Goal: Check status

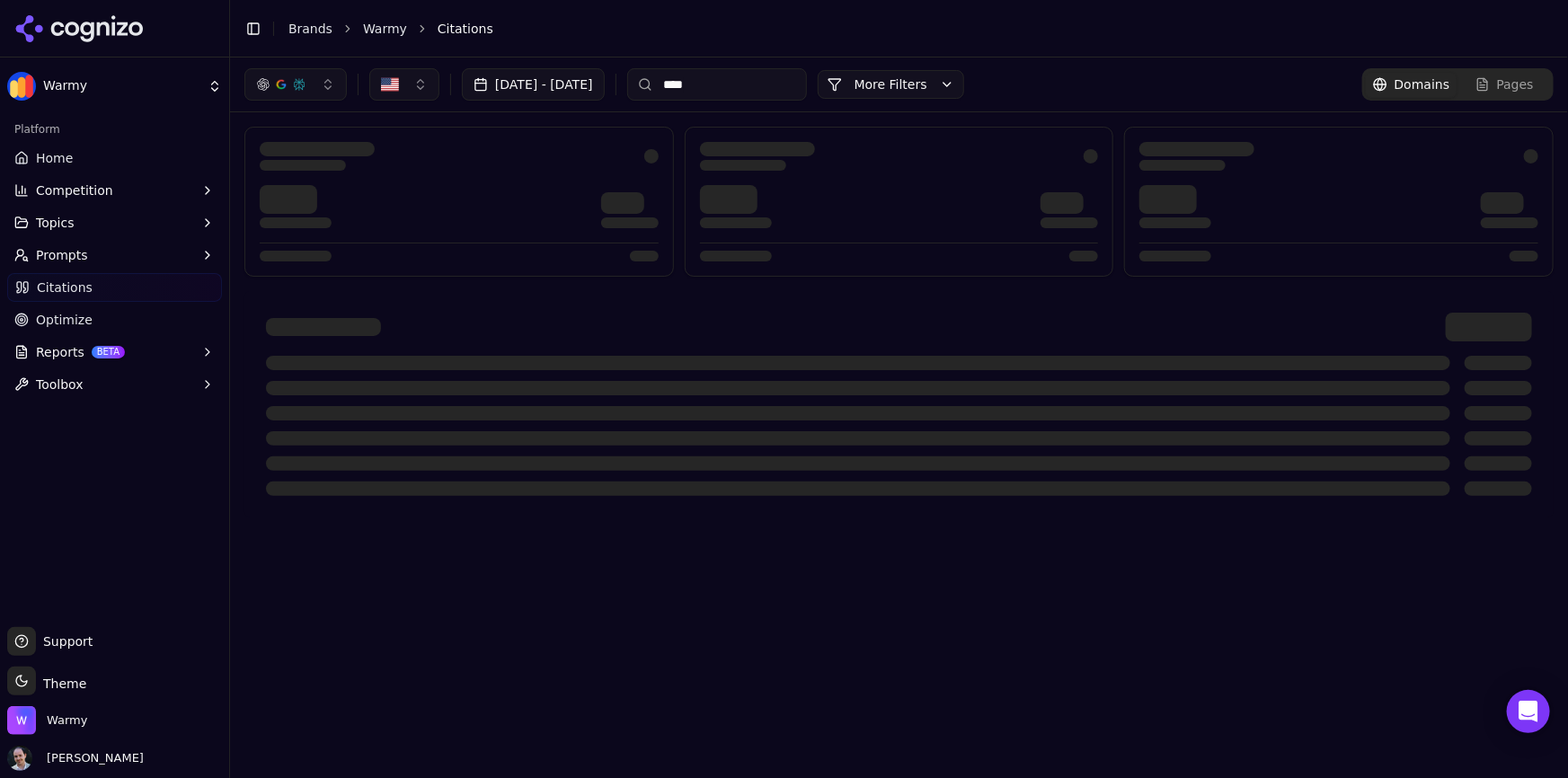
click at [81, 291] on span "Citations" at bounding box center [65, 287] width 56 height 18
click at [144, 319] on link "Optimize" at bounding box center [114, 319] width 214 height 28
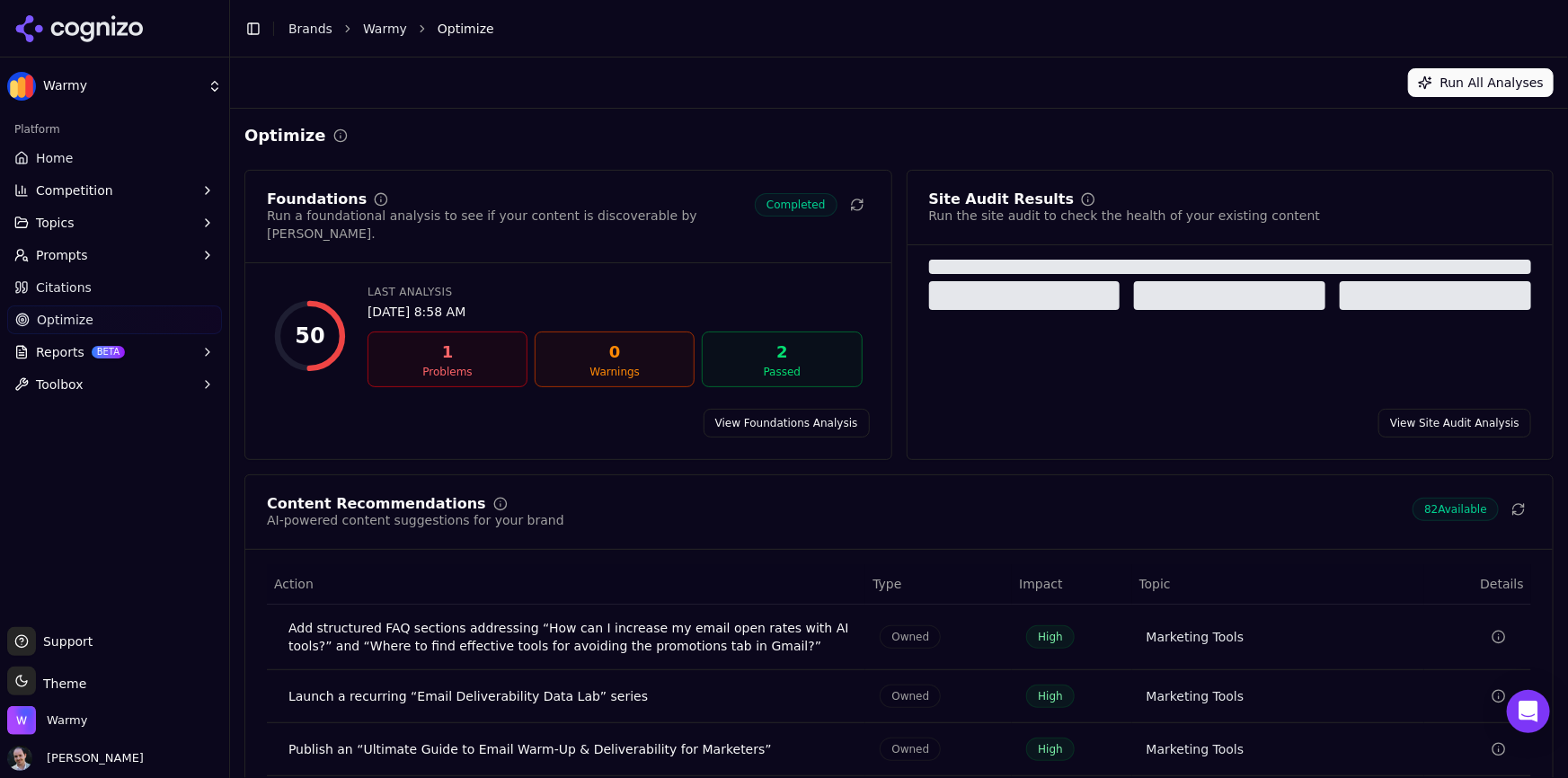
click at [82, 297] on link "Citations" at bounding box center [114, 287] width 214 height 28
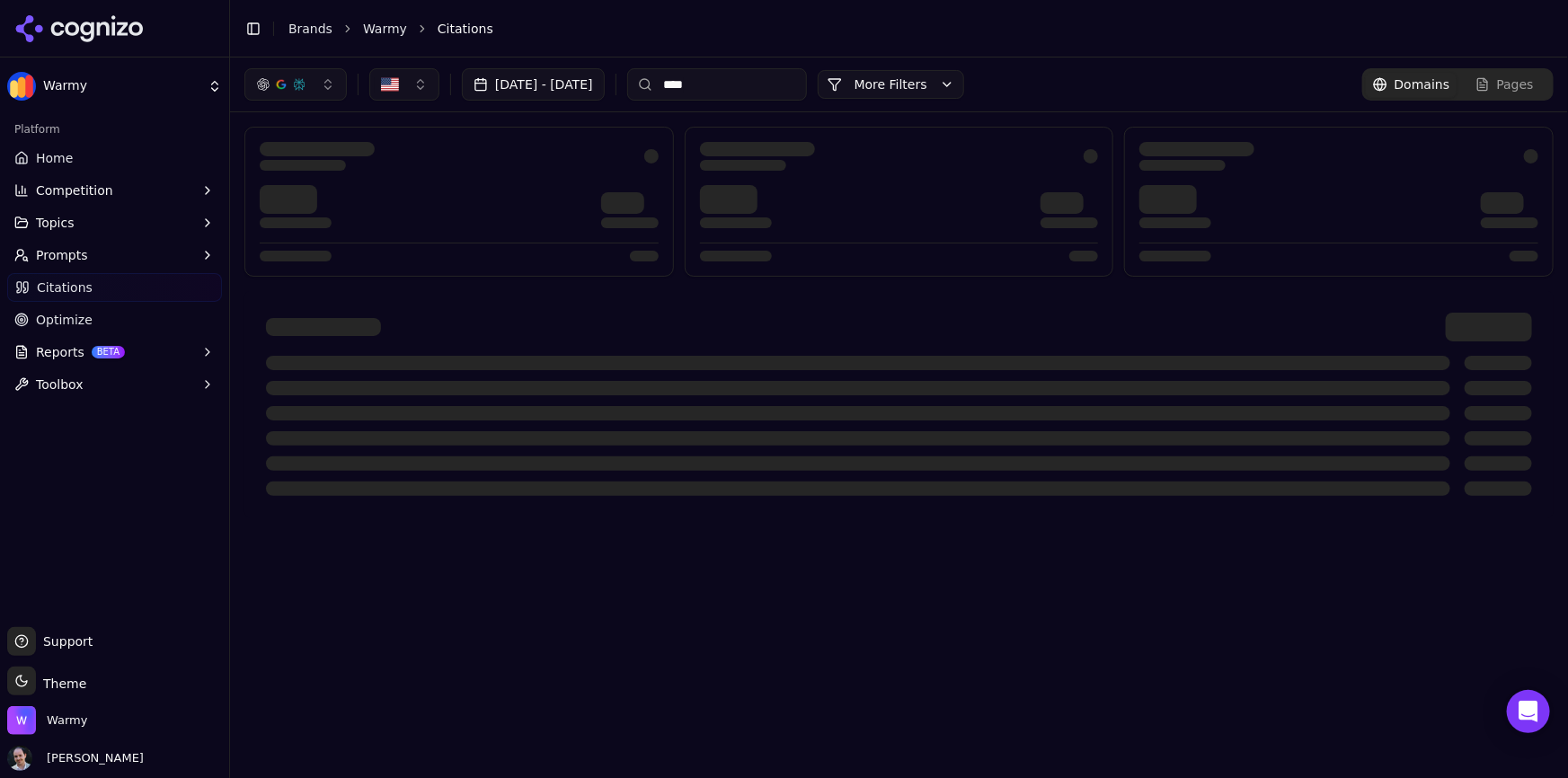
click at [743, 95] on input "****" at bounding box center [716, 84] width 179 height 32
click at [753, 51] on header "Toggle Sidebar Brands Warmy Citations" at bounding box center [899, 28] width 1338 height 58
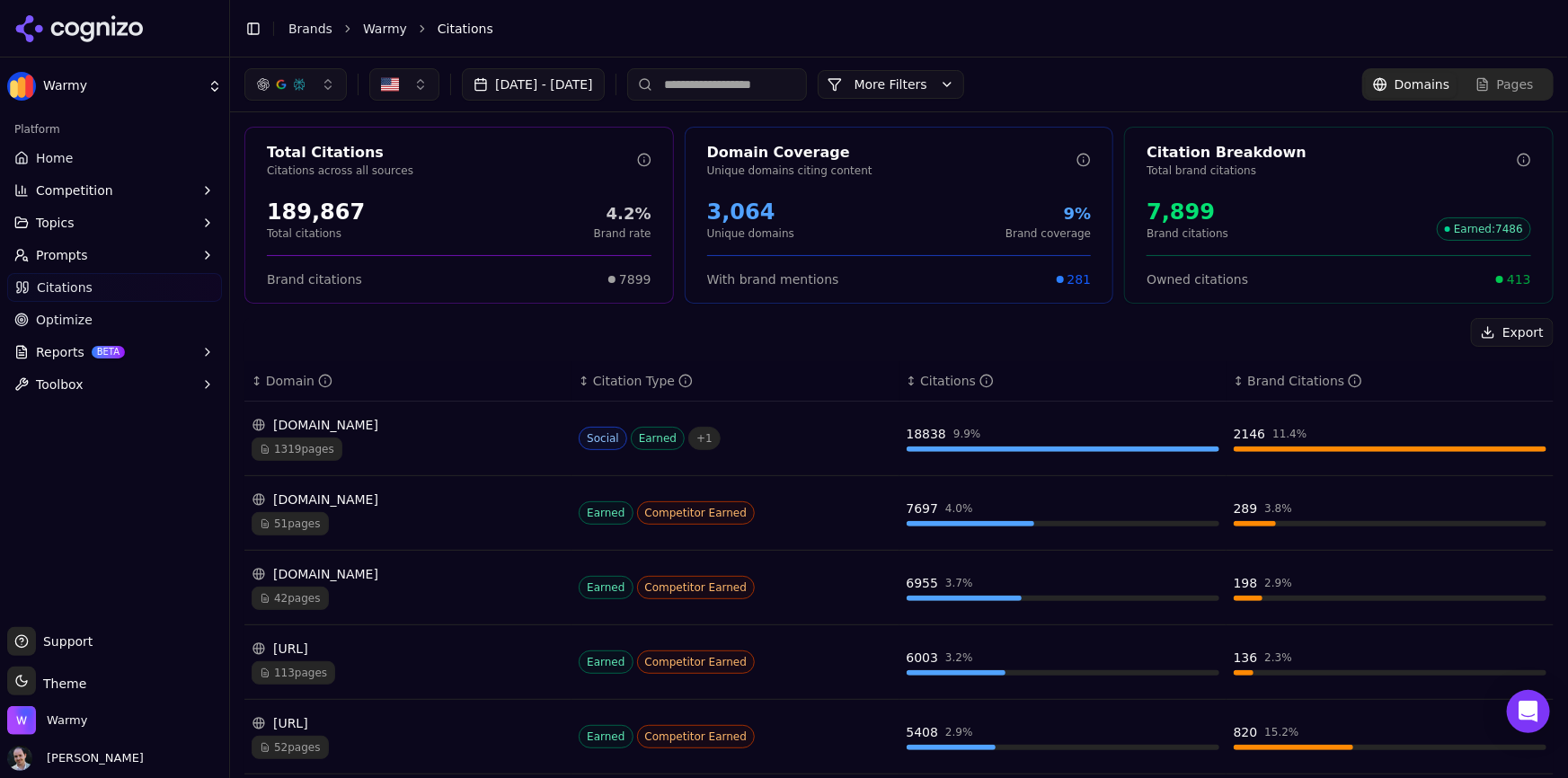
drag, startPoint x: 748, startPoint y: 57, endPoint x: 734, endPoint y: 73, distance: 21.3
click at [736, 70] on div "[DATE] - [DATE] More More Filters Domains Pages" at bounding box center [899, 84] width 1338 height 54
click at [732, 76] on input at bounding box center [716, 84] width 179 height 32
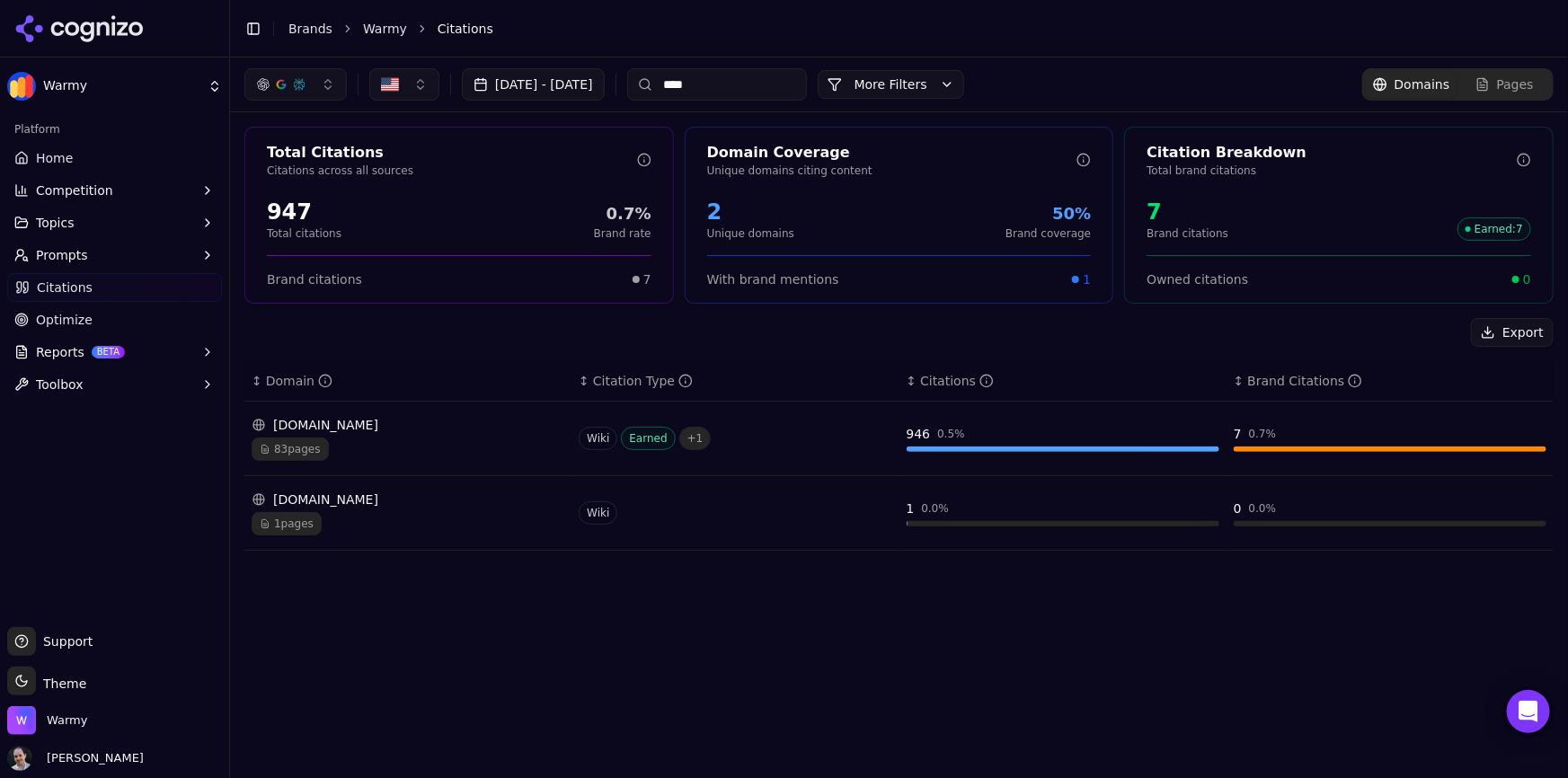
type input "****"
click at [323, 456] on span "83 pages" at bounding box center [290, 450] width 77 height 24
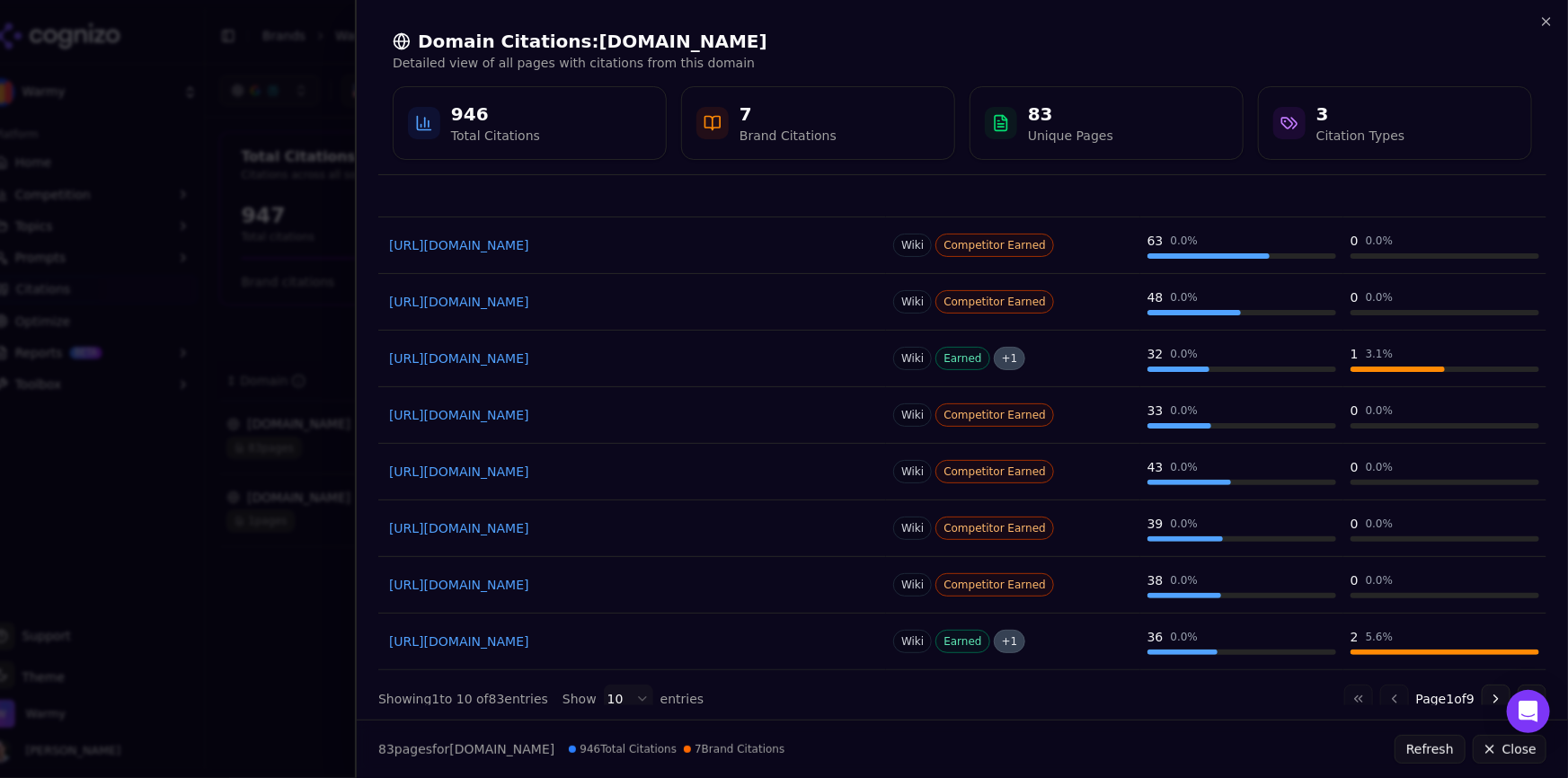
scroll to position [207, 0]
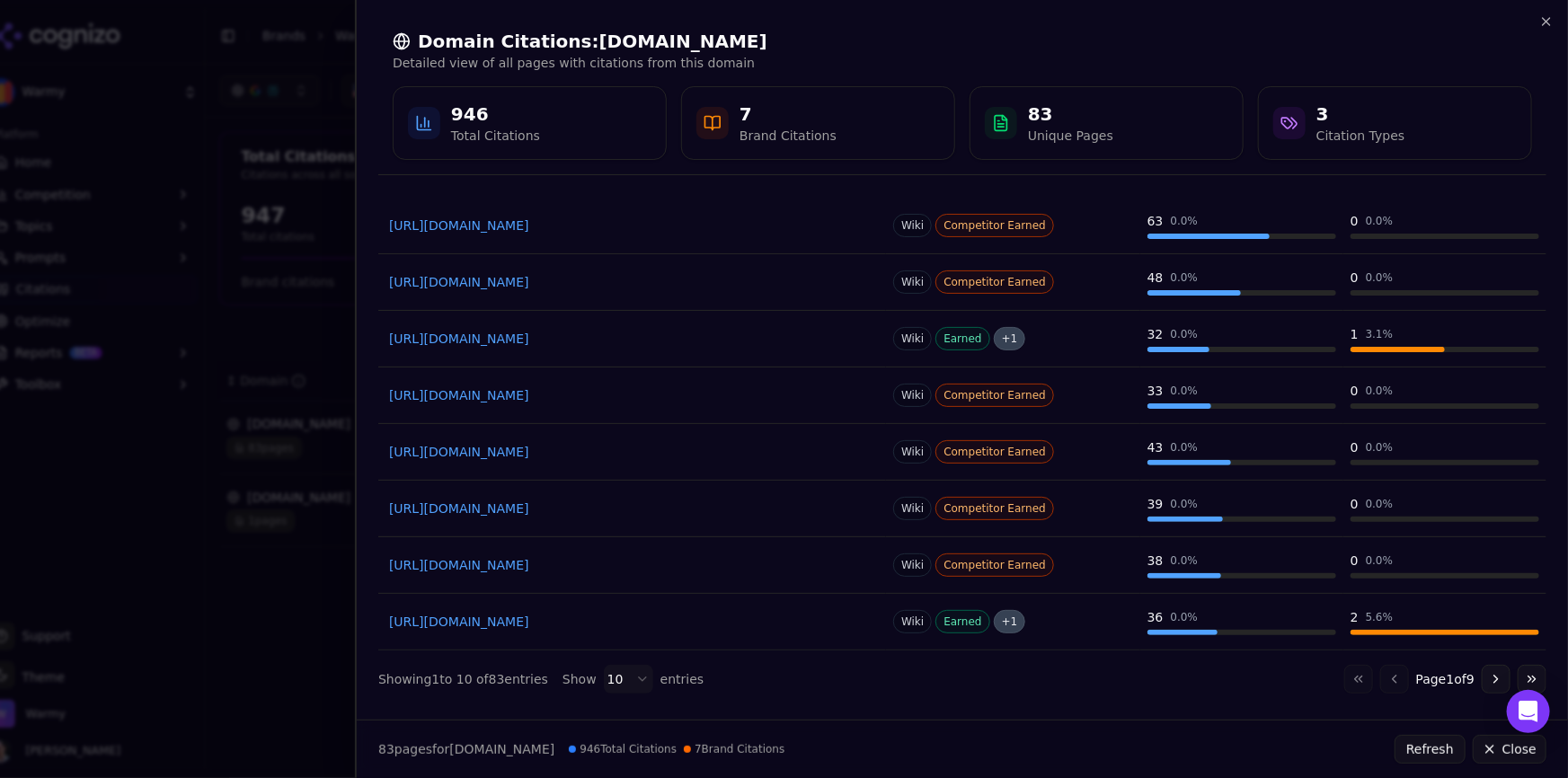
click at [1491, 680] on button "Go to next page" at bounding box center [1496, 679] width 28 height 28
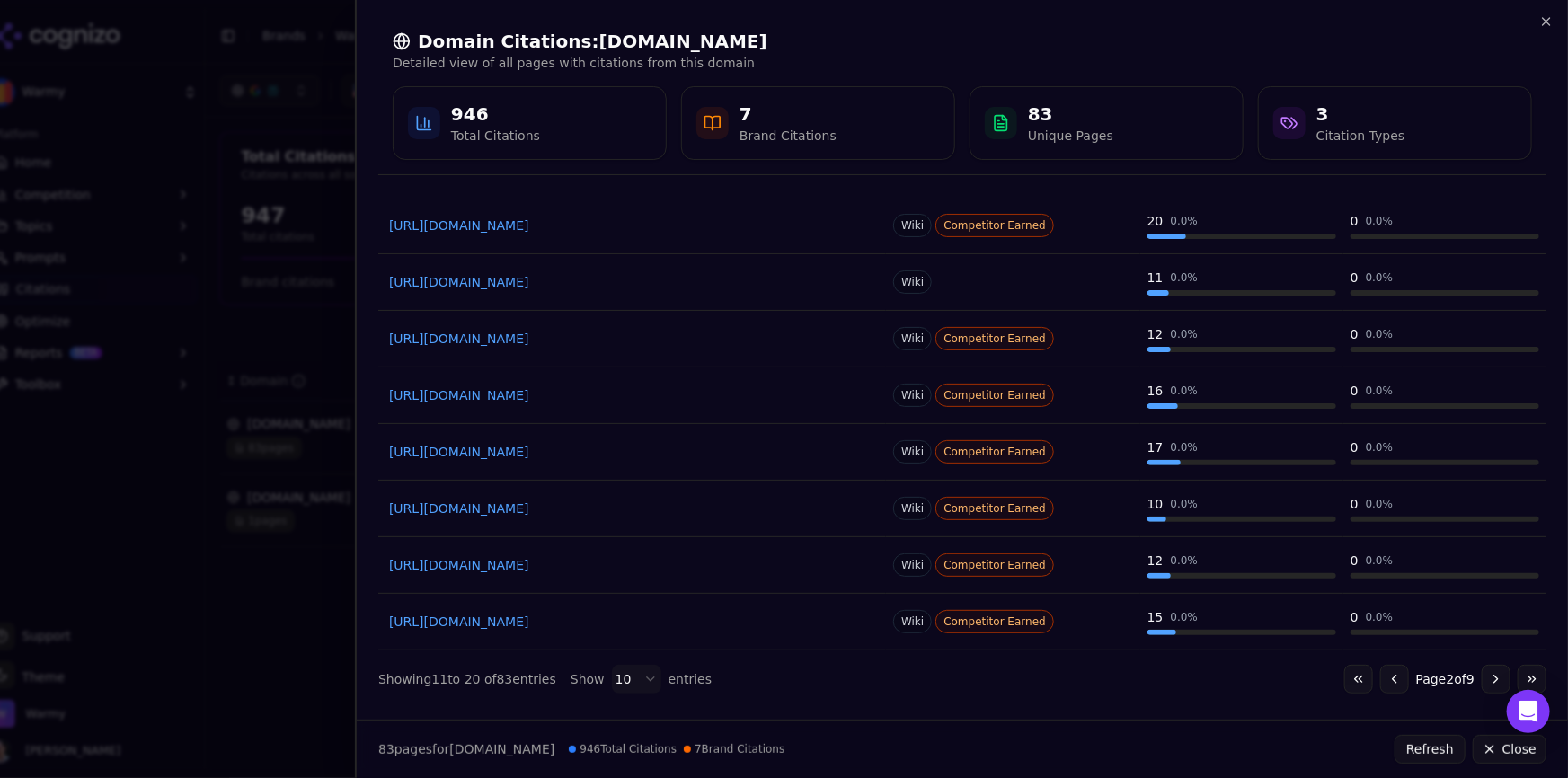
click at [1491, 680] on button "Go to next page" at bounding box center [1496, 679] width 28 height 28
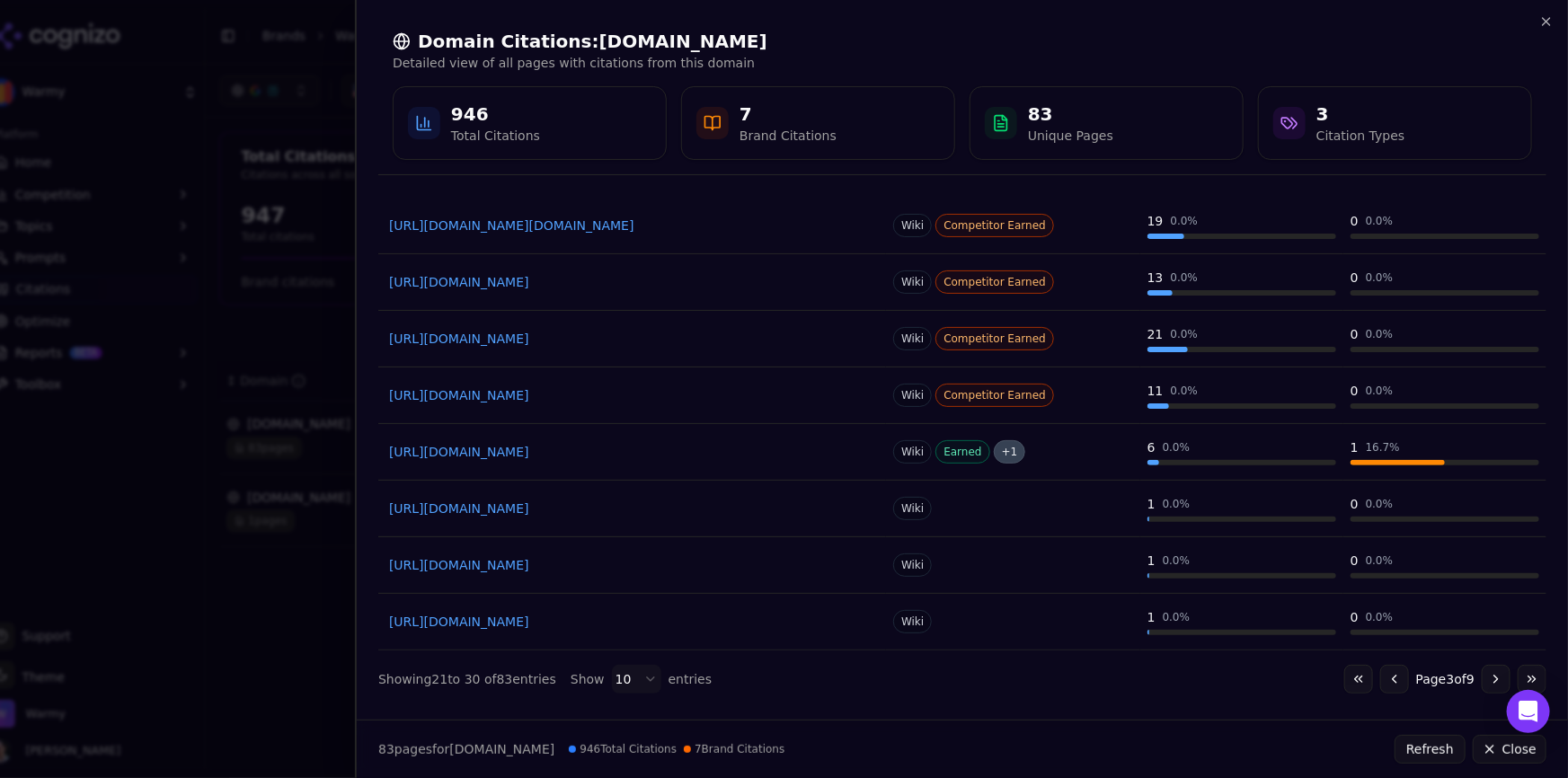
click at [1491, 680] on button "Go to next page" at bounding box center [1496, 679] width 28 height 28
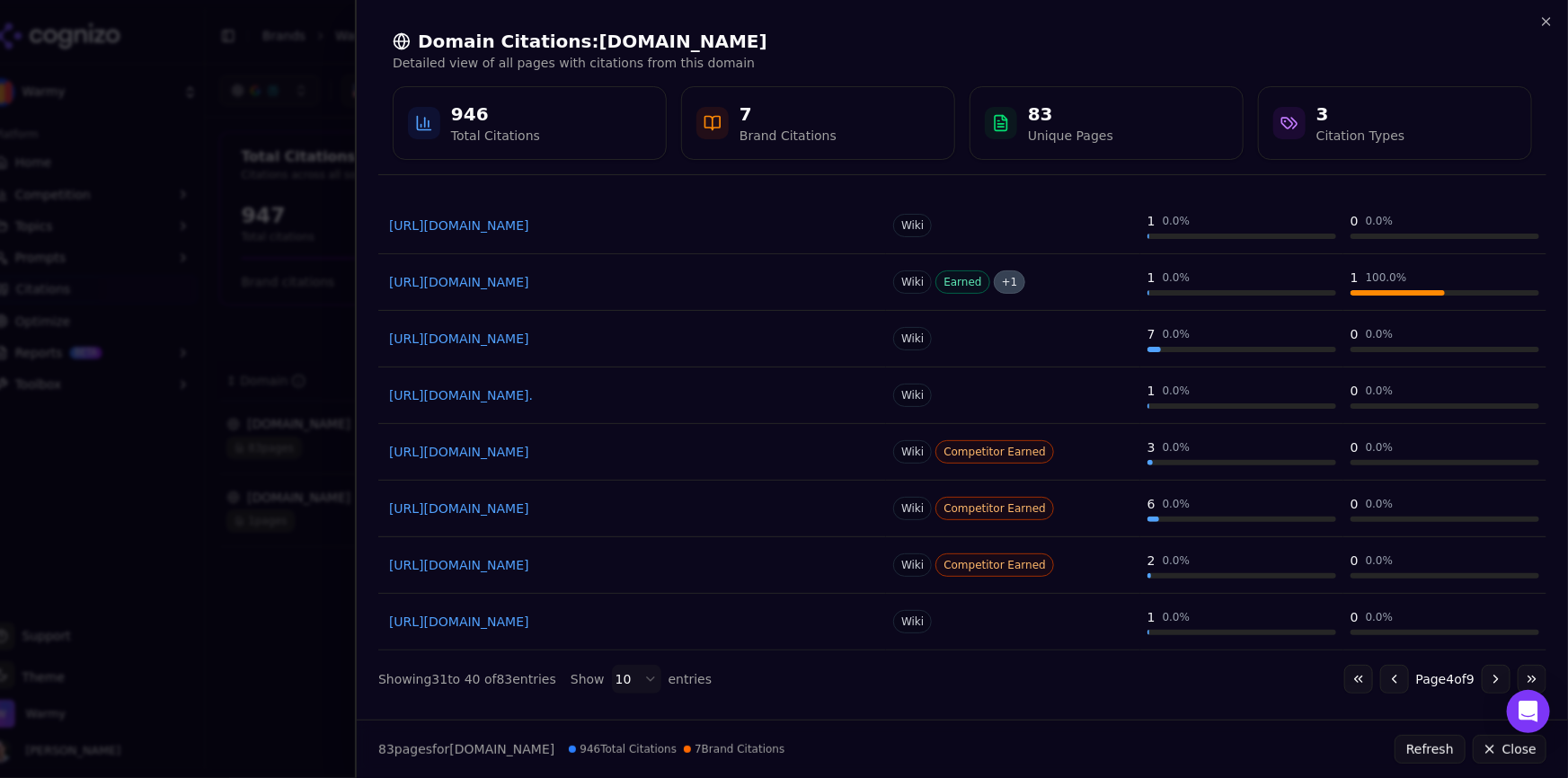
click at [1491, 680] on button "Go to next page" at bounding box center [1496, 679] width 28 height 28
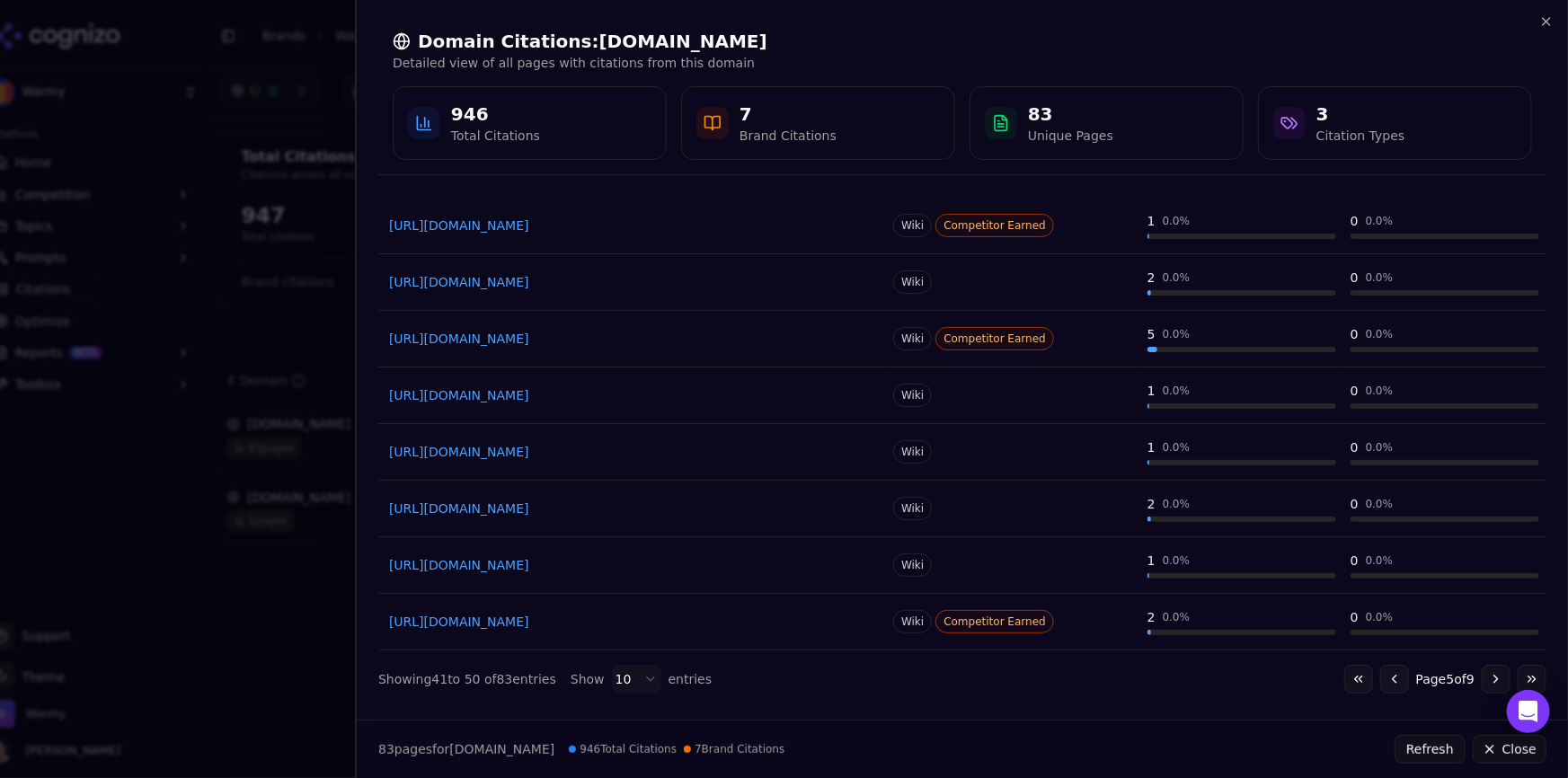
click at [1491, 680] on button "Go to next page" at bounding box center [1496, 679] width 28 height 28
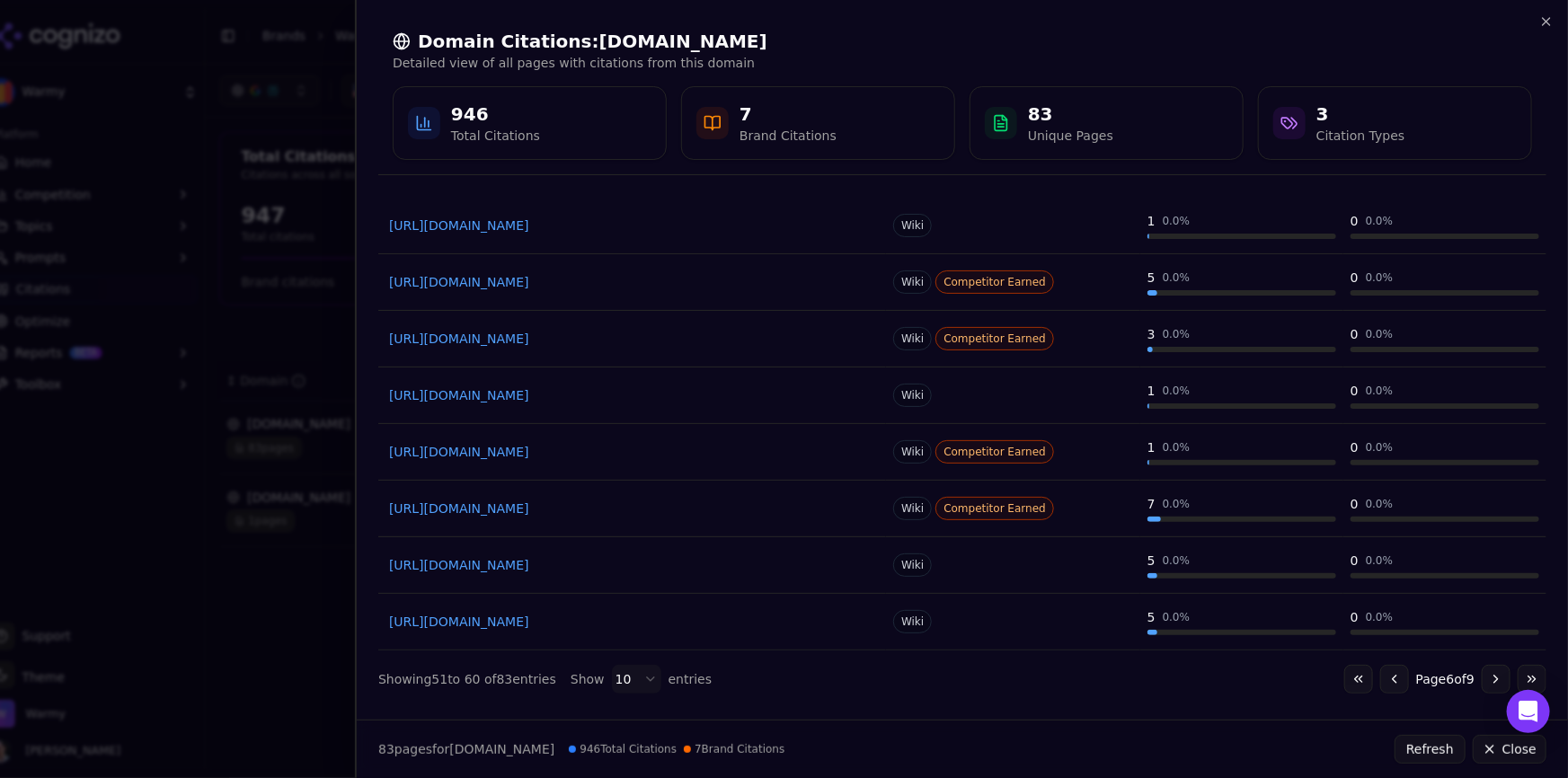
click at [1491, 680] on button "Go to next page" at bounding box center [1496, 679] width 28 height 28
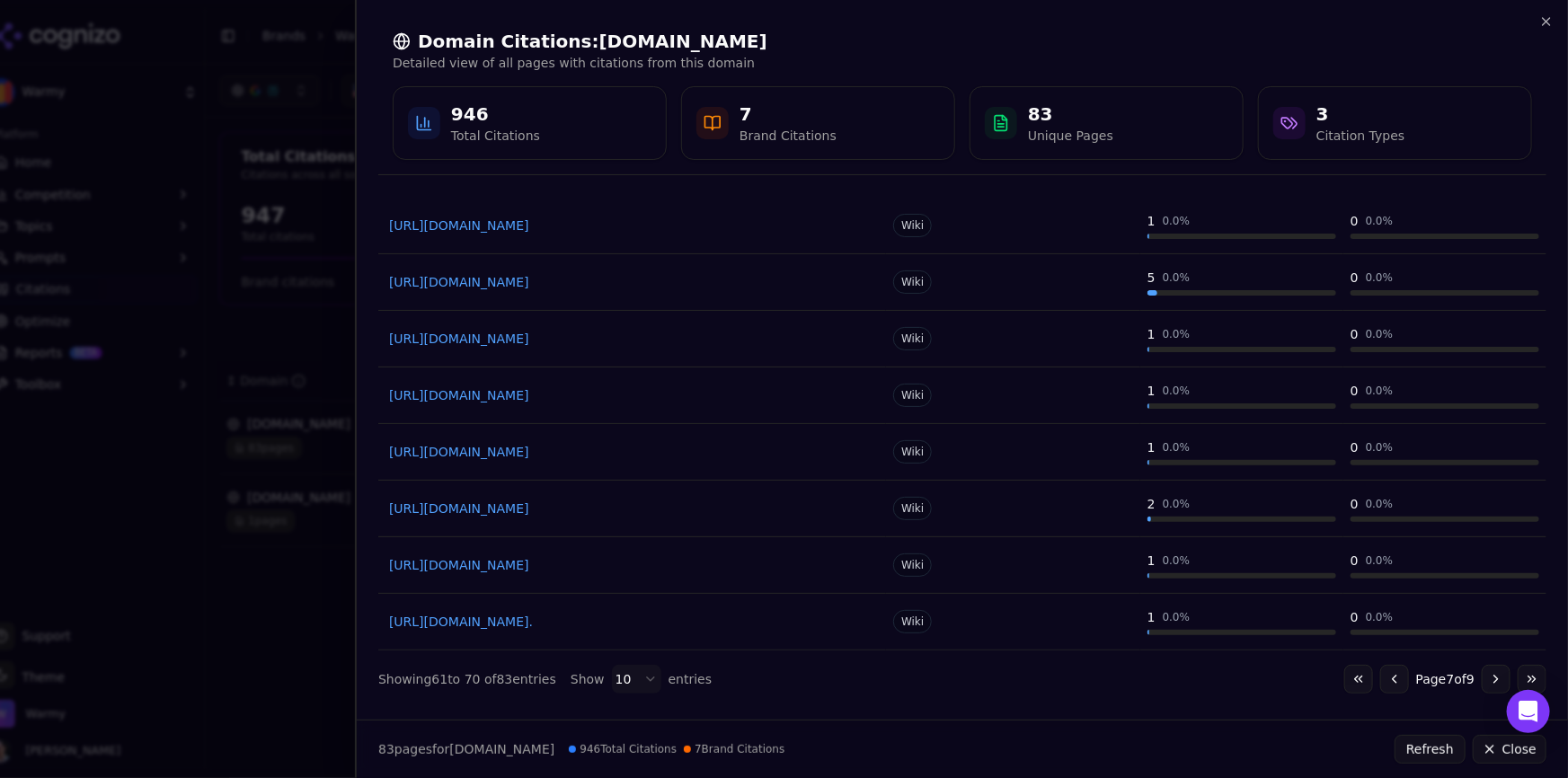
click at [1491, 680] on button "Go to next page" at bounding box center [1496, 679] width 28 height 28
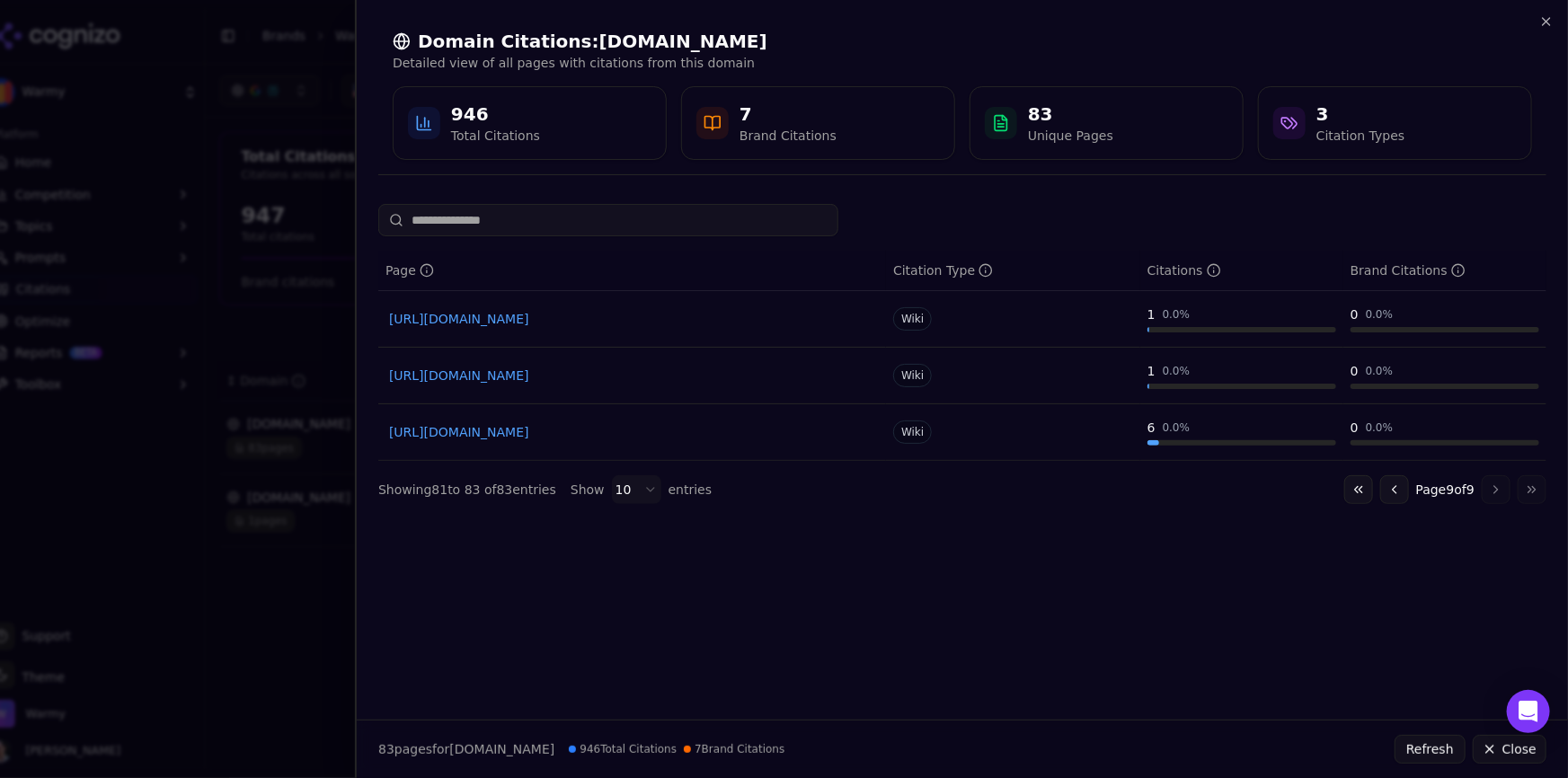
scroll to position [0, 0]
click at [314, 106] on div at bounding box center [784, 389] width 1568 height 778
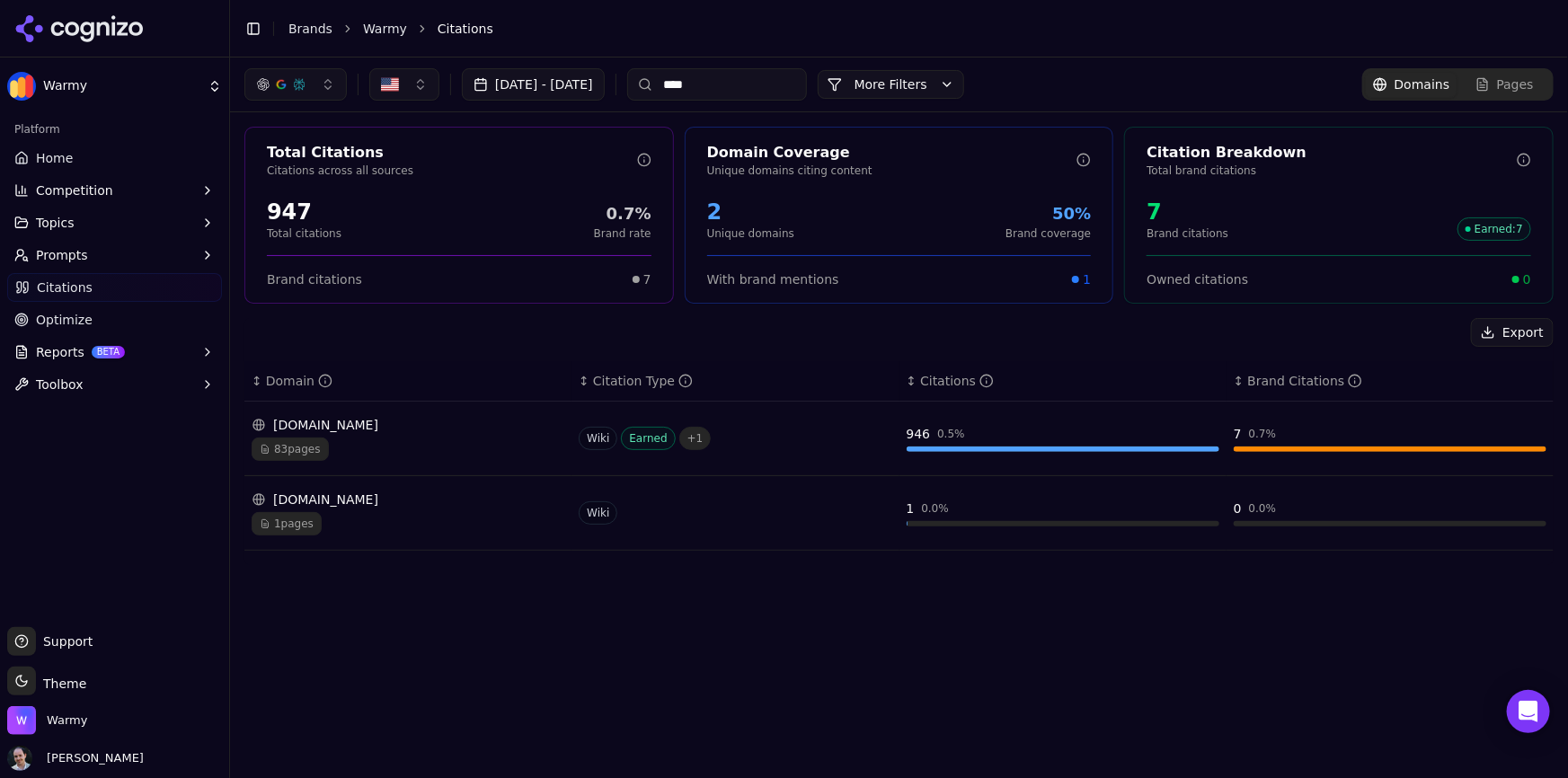
click at [174, 157] on link "Home" at bounding box center [114, 158] width 214 height 28
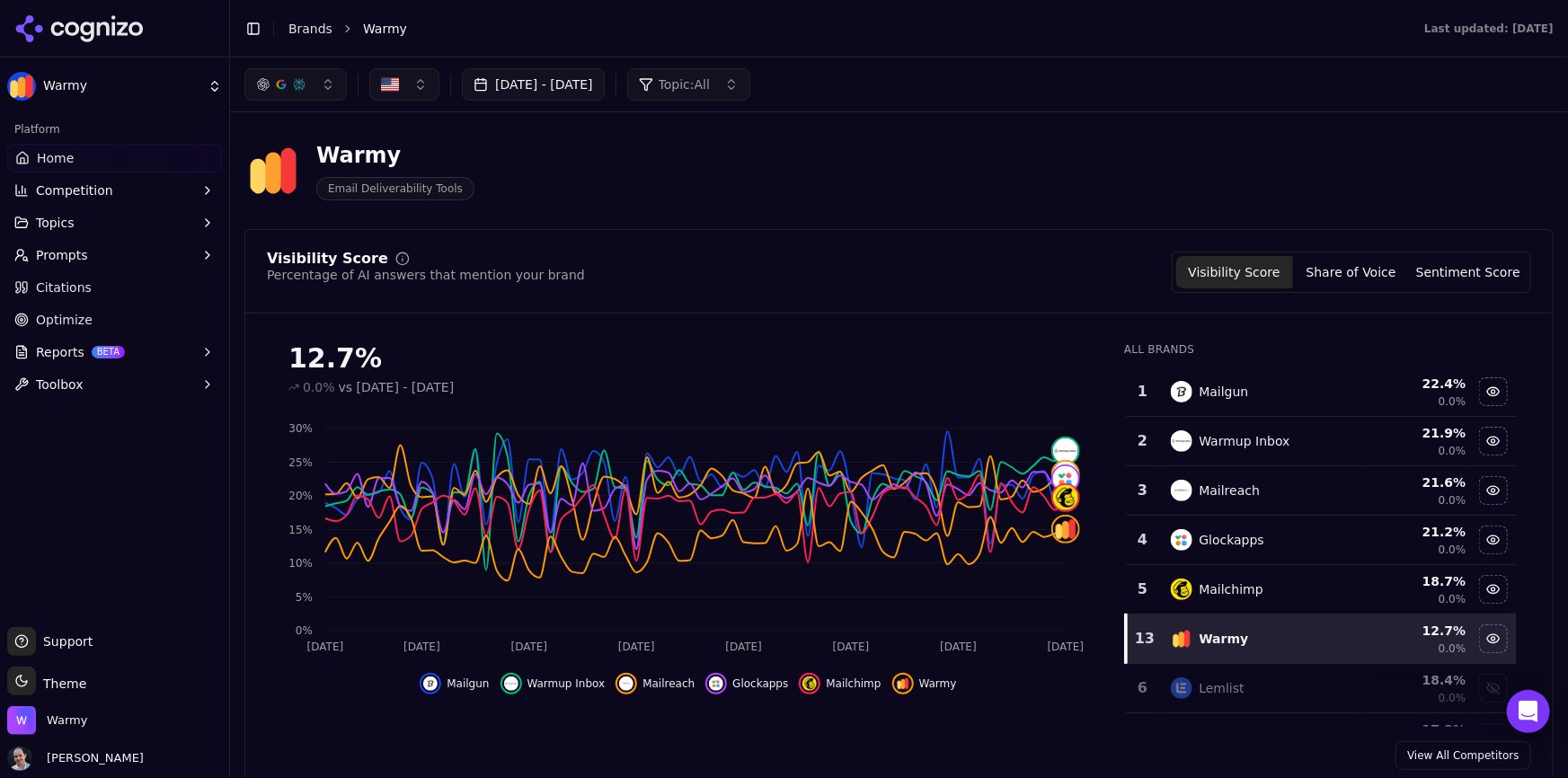
click at [604, 78] on button "[DATE] - [DATE]" at bounding box center [533, 84] width 143 height 32
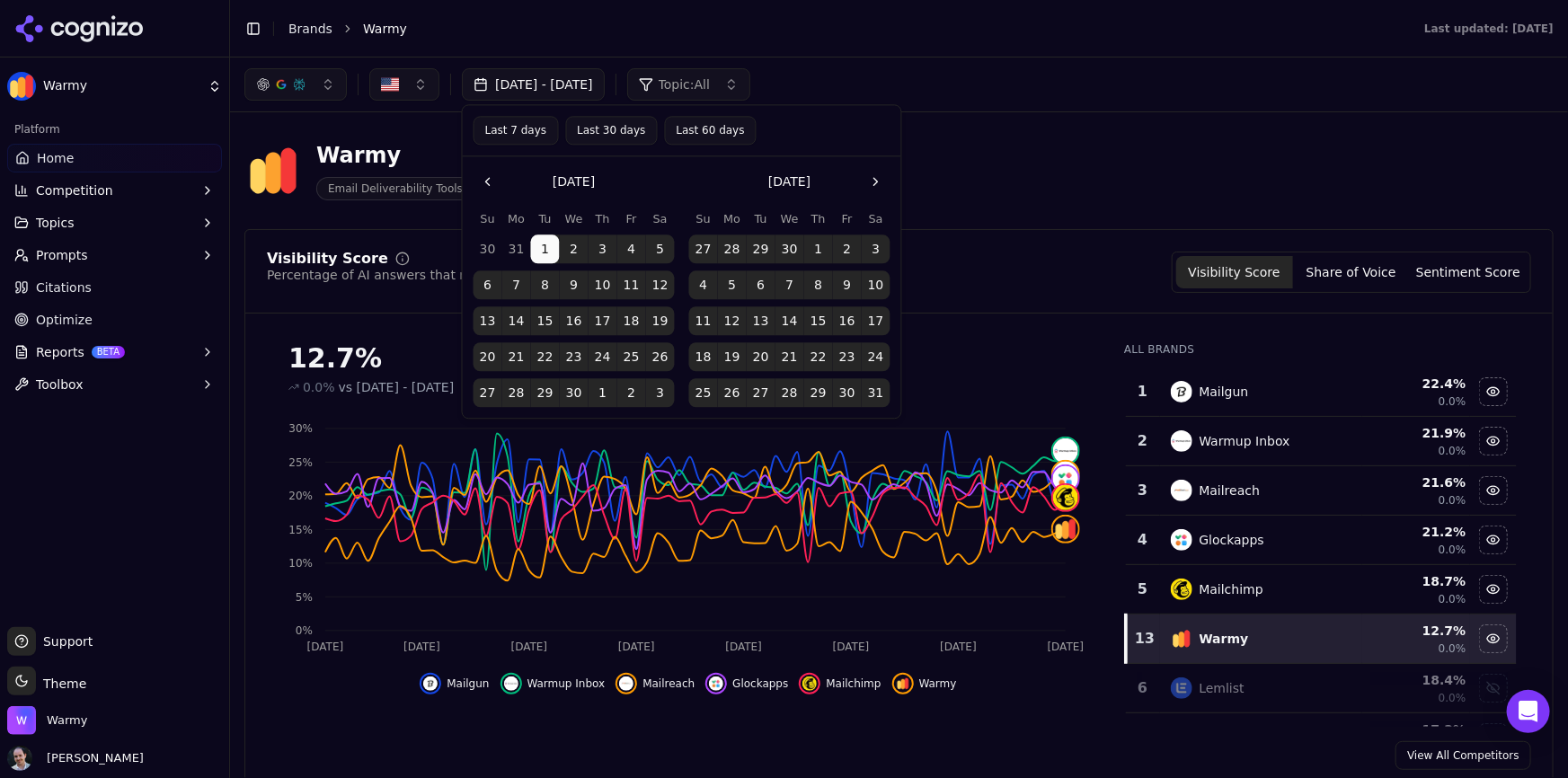
click at [680, 132] on button "Last 60 days" at bounding box center [710, 129] width 92 height 28
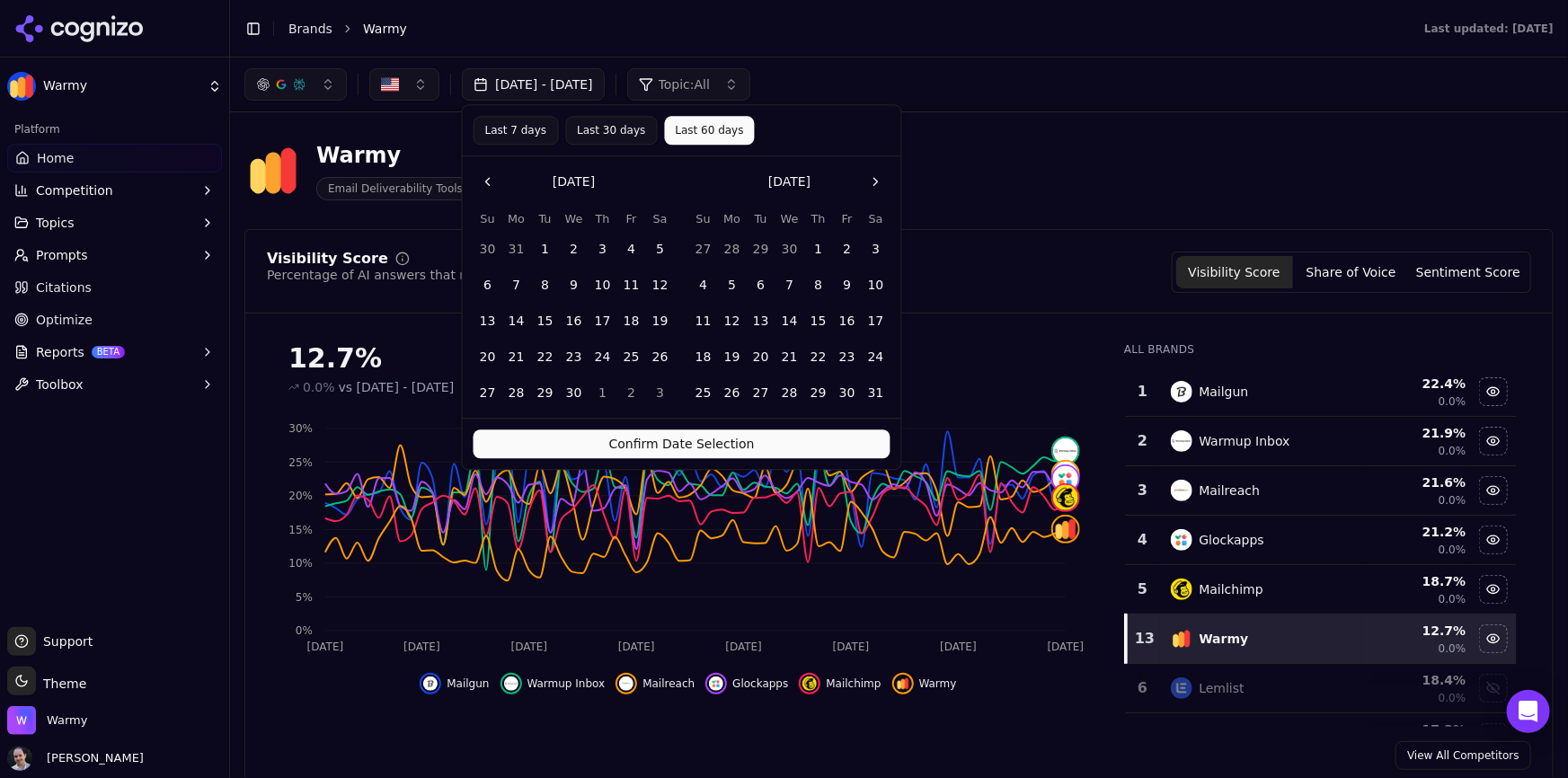
click at [720, 440] on button "Confirm Date Selection" at bounding box center [682, 444] width 417 height 28
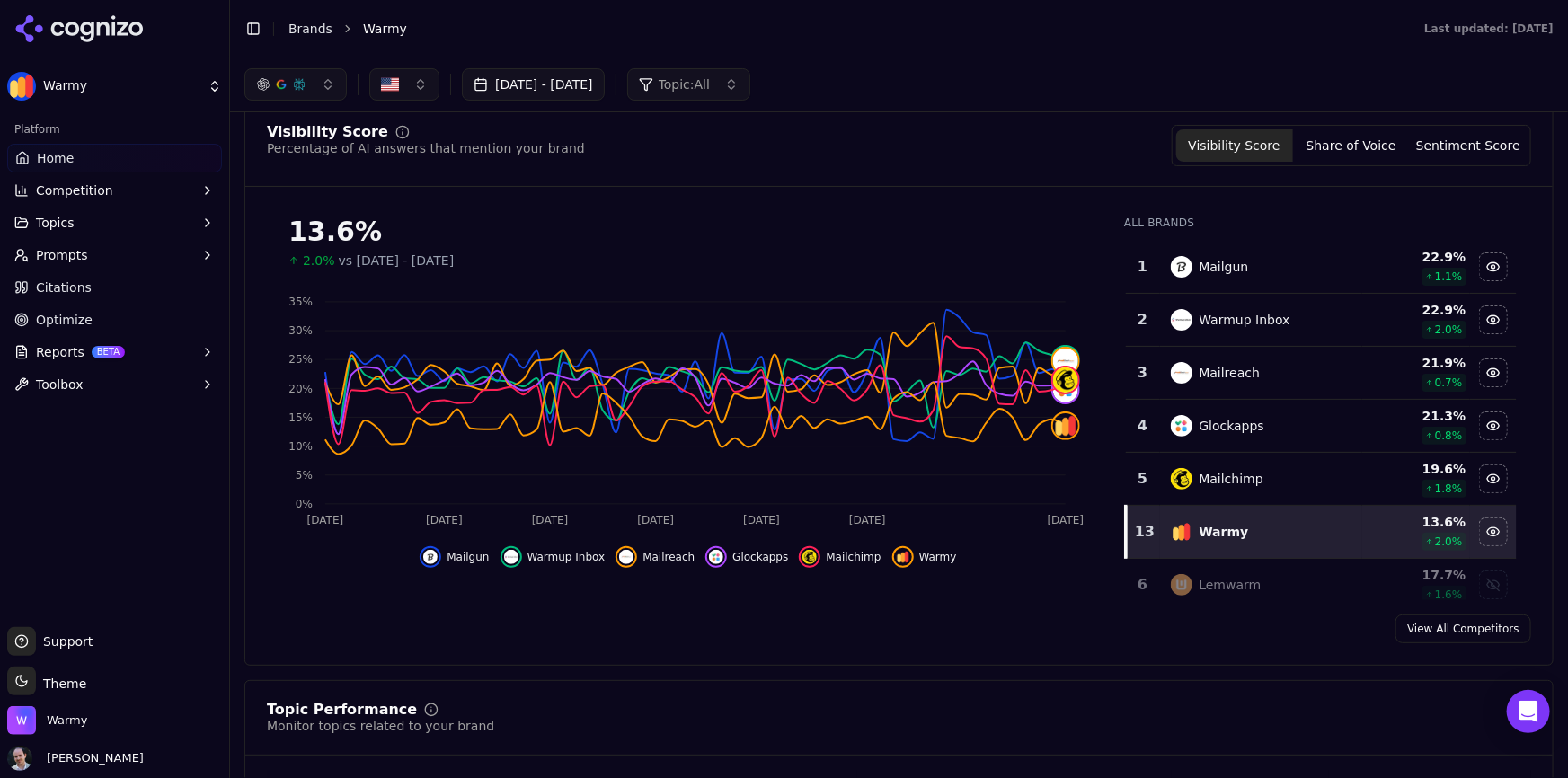
scroll to position [124, 0]
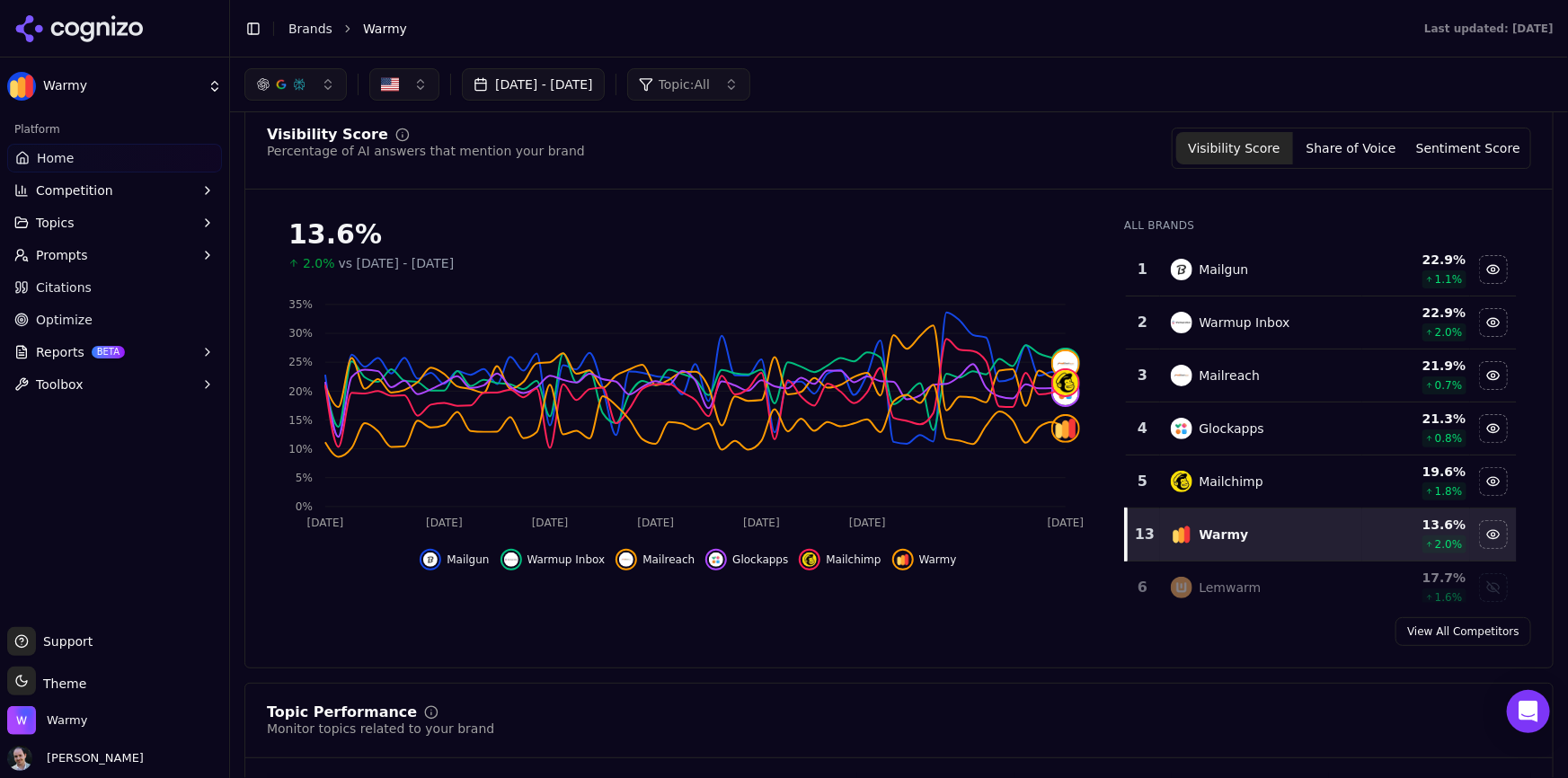
click at [1340, 146] on button "Share of Voice" at bounding box center [1351, 148] width 117 height 32
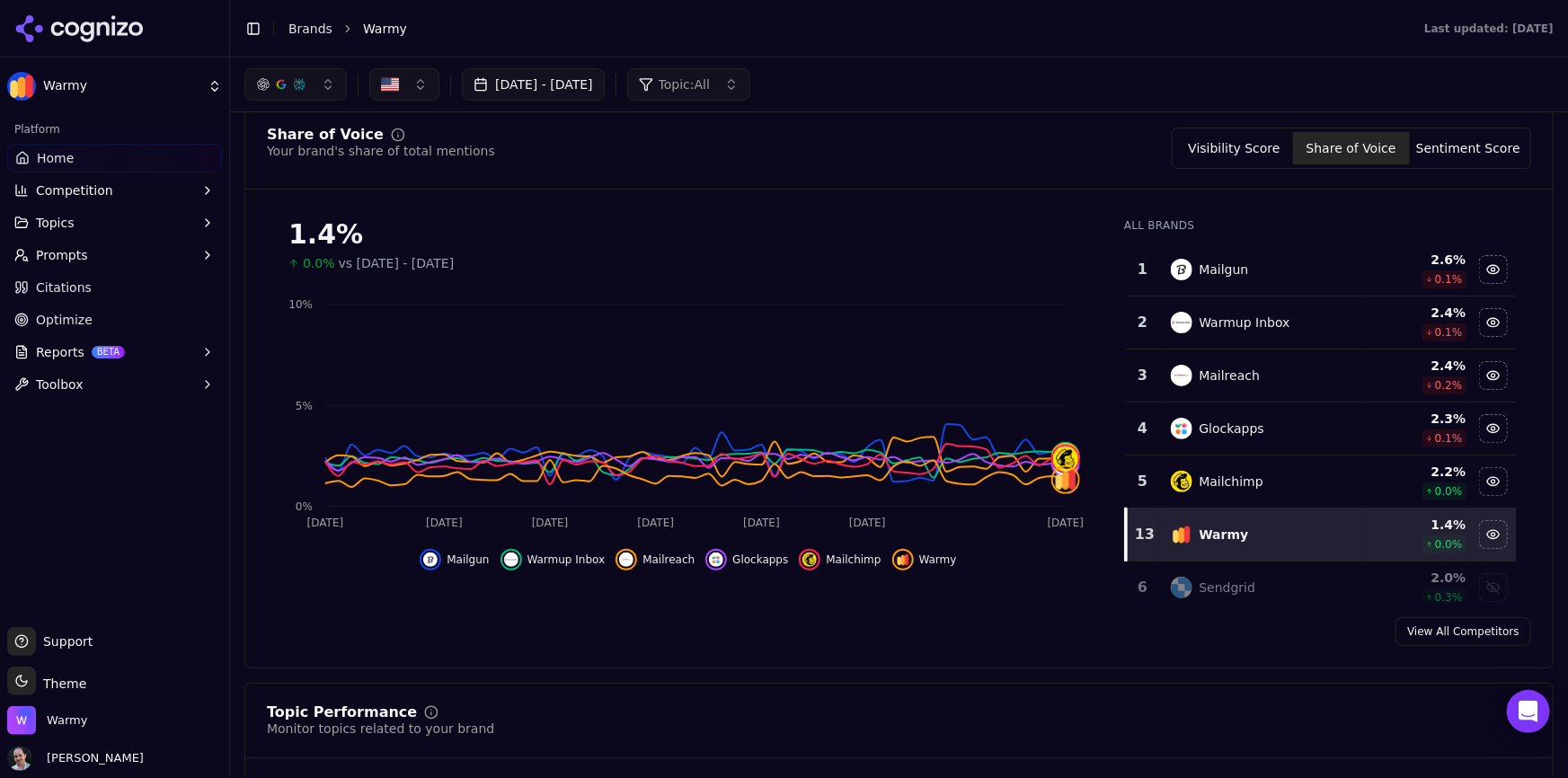
click at [1238, 137] on button "Visibility Score" at bounding box center [1234, 148] width 117 height 32
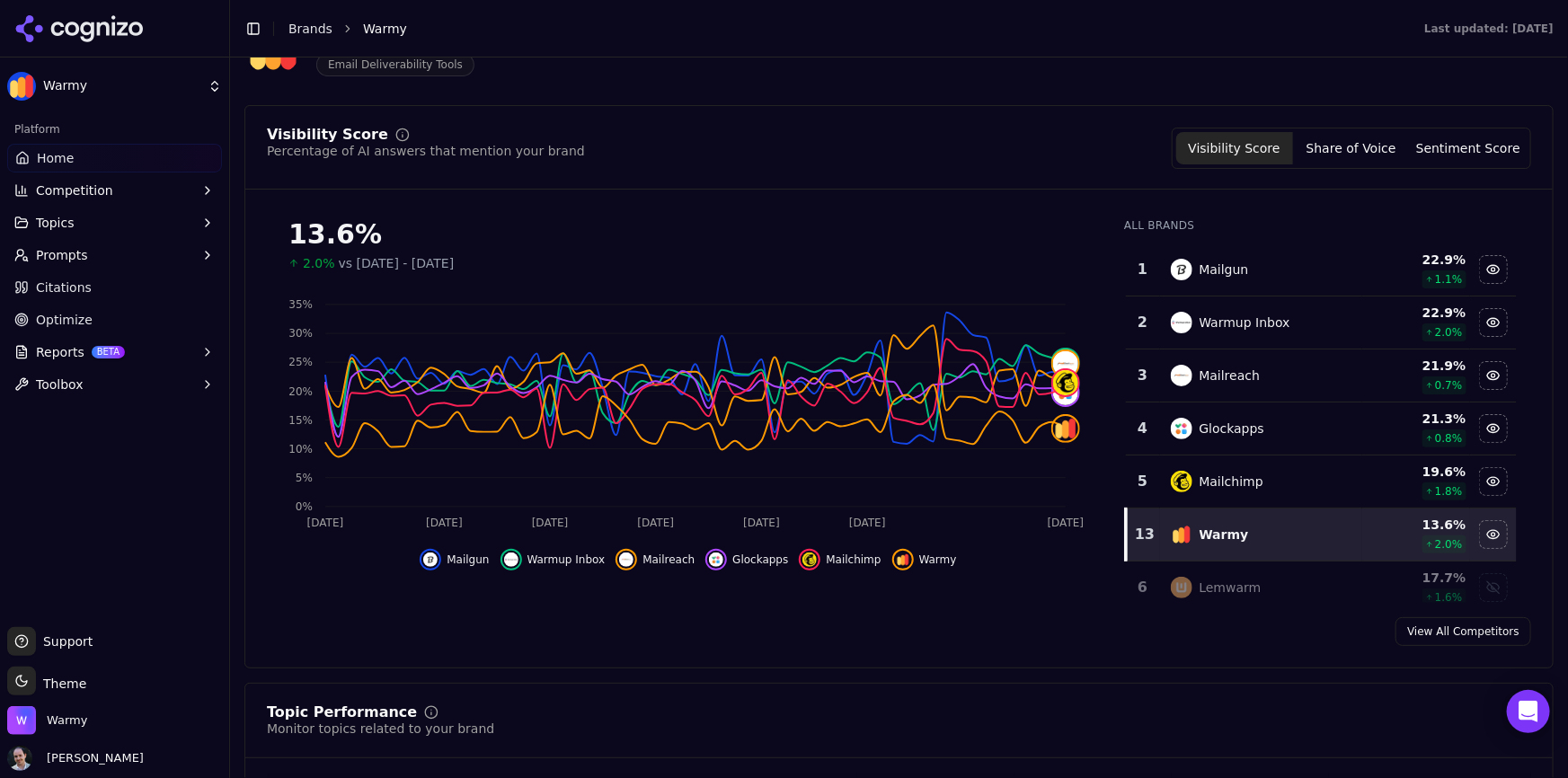
scroll to position [532, 0]
